Goal: Find specific page/section: Find specific page/section

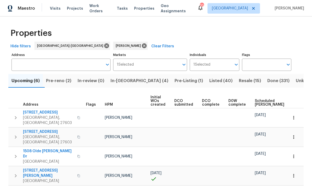
click at [64, 83] on span "Pre-reno (2)" at bounding box center [58, 80] width 25 height 7
